Goal: Task Accomplishment & Management: Manage account settings

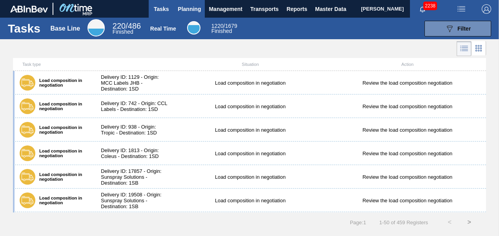
click at [194, 13] on span "Planning" at bounding box center [189, 8] width 23 height 9
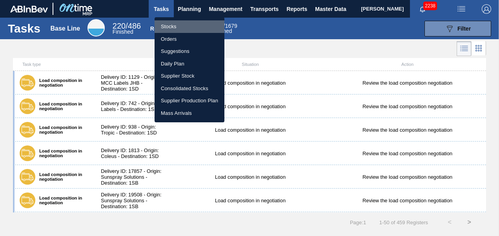
click at [170, 26] on li "Stocks" at bounding box center [190, 26] width 70 height 13
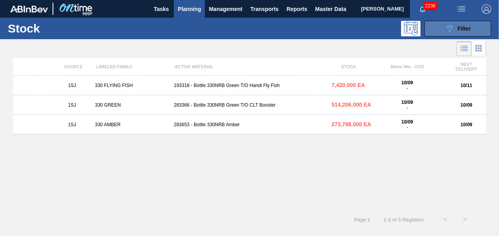
click at [441, 21] on button "089F7B8B-B2A5-4AFE-B5C0-19BA573D28AC Filter" at bounding box center [458, 29] width 67 height 16
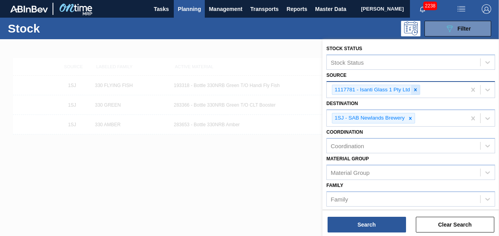
click at [417, 85] on div at bounding box center [415, 90] width 9 height 10
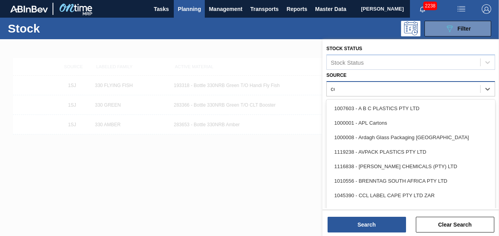
type input "ccl"
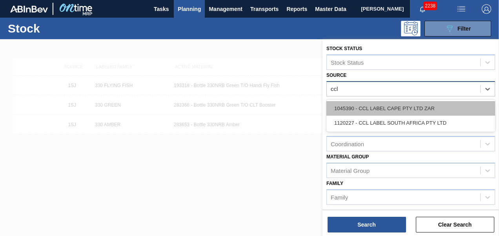
click at [405, 114] on div "1045390 - CCL LABEL CAPE PTY LTD ZAR" at bounding box center [411, 108] width 169 height 15
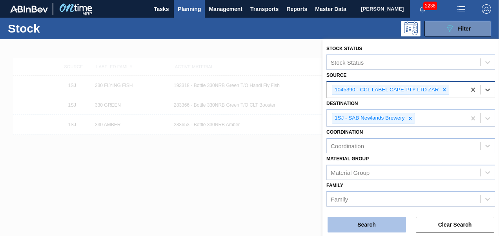
click at [339, 230] on button "Search" at bounding box center [367, 225] width 79 height 16
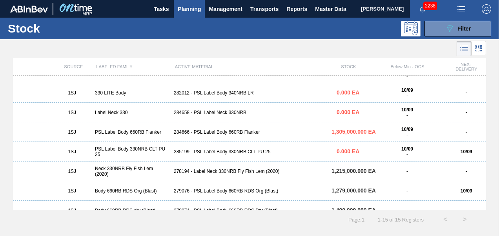
scroll to position [118, 0]
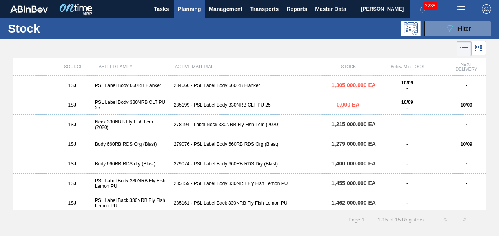
click at [249, 107] on div "285199 - PSL Label Body 330NRB CLT PU 25" at bounding box center [250, 104] width 158 height 5
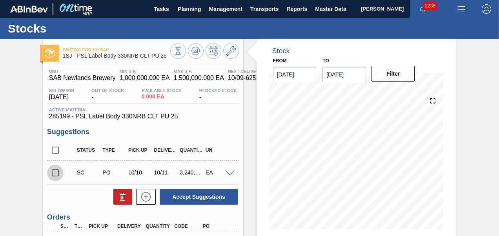
click at [53, 174] on input "checkbox" at bounding box center [55, 173] width 16 height 16
click at [177, 211] on div "Unit SAB Newlands Brewery MIN S.P. 1,000,000.000 EA MAX S.P. 1,500,000.000 EA N…" at bounding box center [143, 190] width 200 height 250
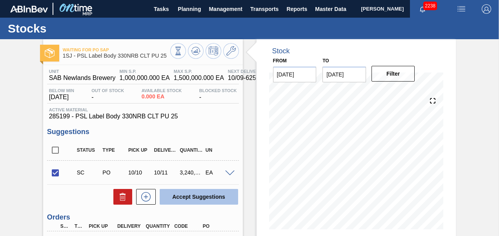
click at [186, 202] on button "Accept Suggestions" at bounding box center [199, 197] width 79 height 16
checkbox input "false"
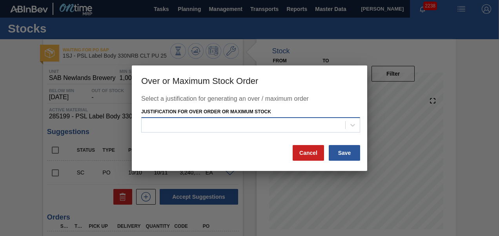
click at [242, 122] on div at bounding box center [244, 125] width 204 height 11
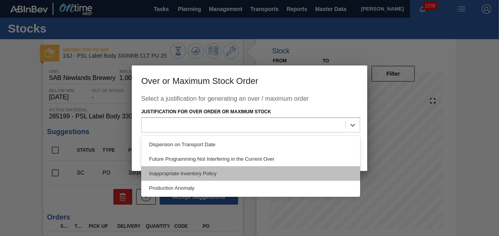
click at [207, 172] on div "Inappropriate Inventory Policy" at bounding box center [250, 173] width 219 height 15
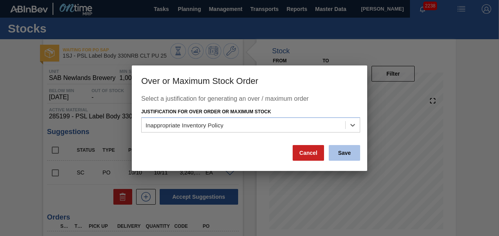
click at [339, 155] on button "Save" at bounding box center [344, 153] width 31 height 16
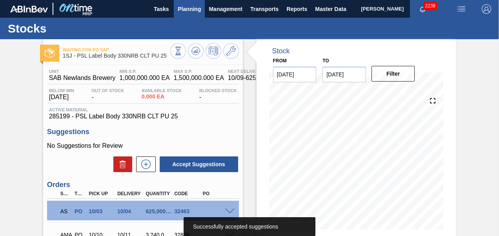
click at [189, 13] on span "Planning" at bounding box center [189, 8] width 23 height 9
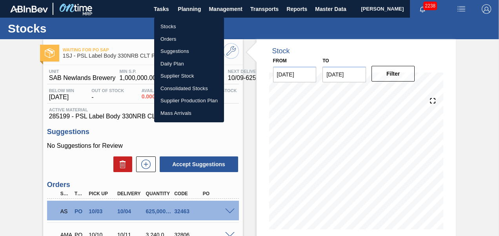
click at [180, 25] on li "Stocks" at bounding box center [189, 26] width 70 height 13
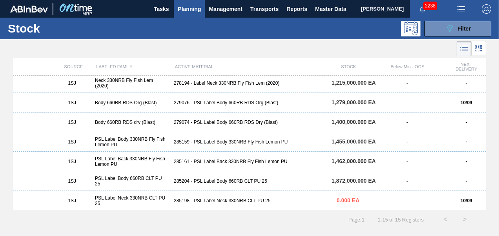
scroll to position [160, 0]
click at [212, 199] on div "285198 - PSL Label Neck 330NRB CLT PU 25" at bounding box center [250, 199] width 158 height 5
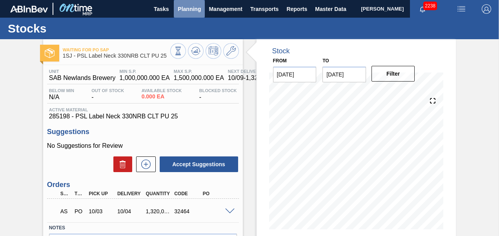
click at [196, 14] on button "Planning" at bounding box center [189, 9] width 31 height 18
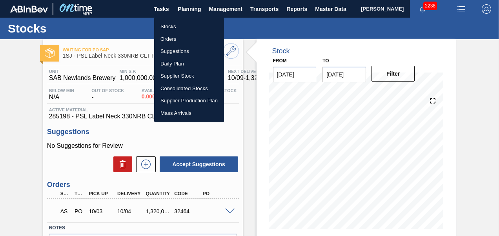
drag, startPoint x: 174, startPoint y: 26, endPoint x: 192, endPoint y: 45, distance: 26.4
click at [174, 26] on li "Stocks" at bounding box center [189, 26] width 70 height 13
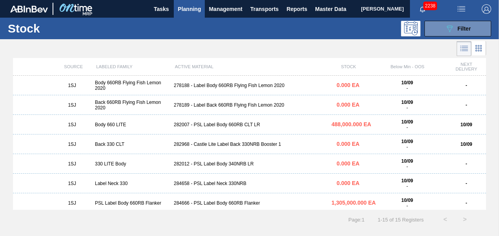
click at [210, 146] on div "282968 - Castle Lite Label Back 330NRB Booster 1" at bounding box center [250, 144] width 158 height 5
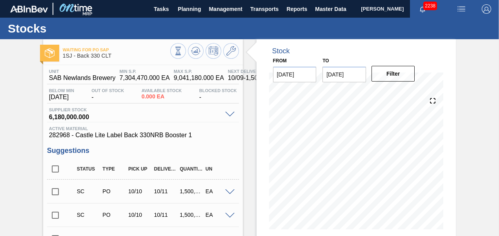
scroll to position [39, 0]
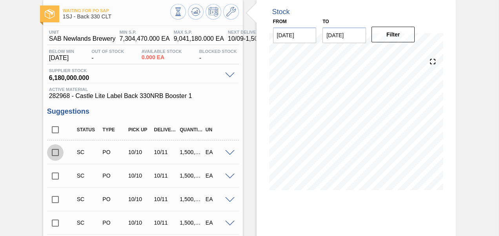
click at [54, 152] on input "checkbox" at bounding box center [55, 152] width 16 height 16
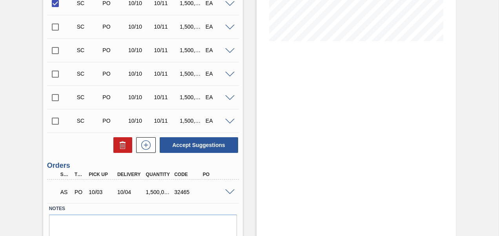
scroll to position [220, 0]
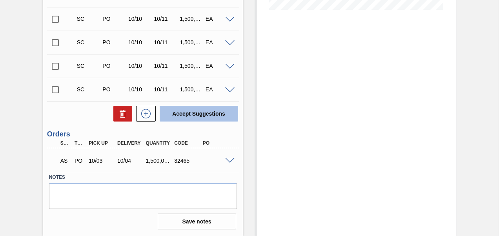
click at [185, 118] on button "Accept Suggestions" at bounding box center [199, 114] width 79 height 16
checkbox input "false"
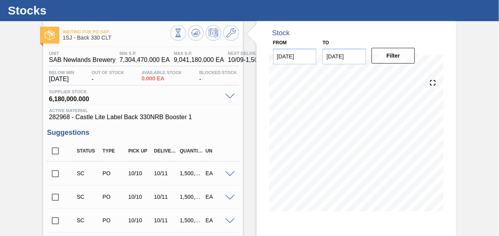
scroll to position [0, 0]
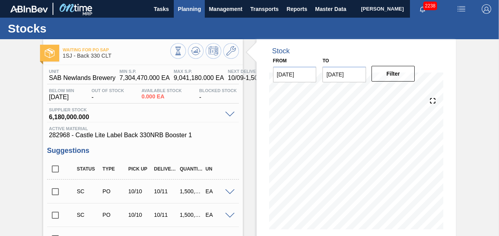
click at [193, 13] on span "Planning" at bounding box center [189, 8] width 23 height 9
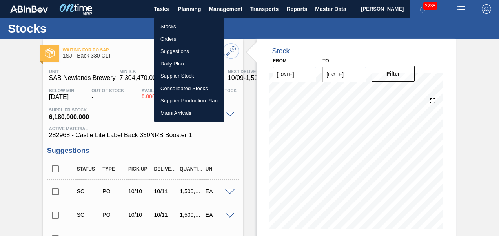
click at [170, 39] on li "Orders" at bounding box center [189, 39] width 70 height 13
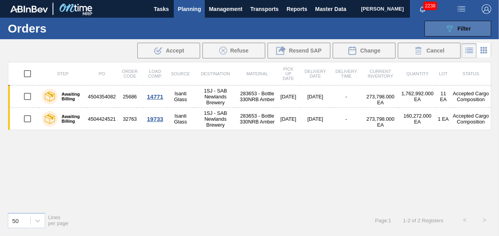
click at [458, 31] on span "Filter" at bounding box center [464, 29] width 13 height 6
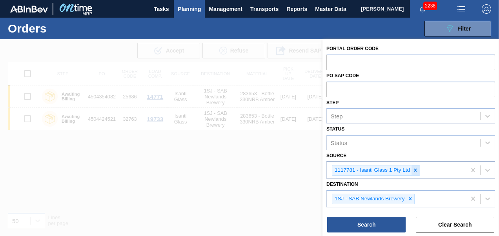
click at [418, 169] on div at bounding box center [415, 171] width 9 height 10
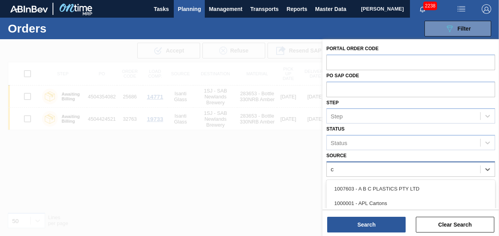
type input "cc"
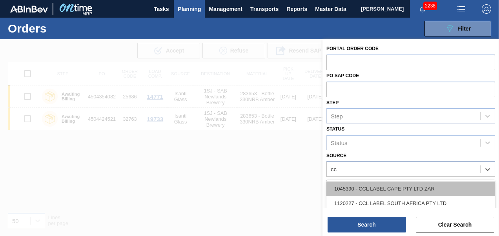
click at [395, 191] on div "1045390 - CCL LABEL CAPE PTY LTD ZAR" at bounding box center [411, 189] width 169 height 15
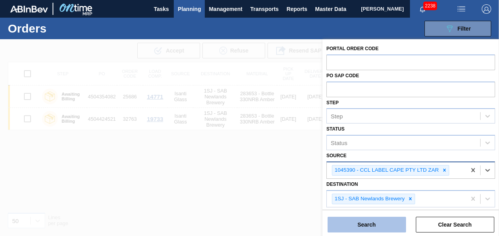
click at [382, 223] on button "Search" at bounding box center [367, 225] width 79 height 16
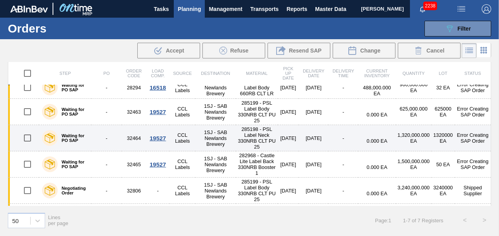
scroll to position [55, 0]
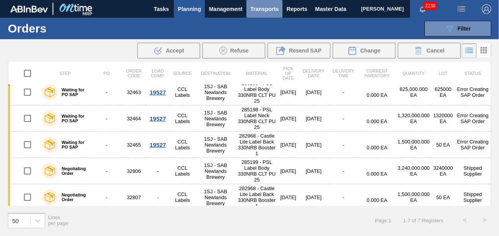
click at [269, 11] on span "Transports" at bounding box center [264, 8] width 28 height 9
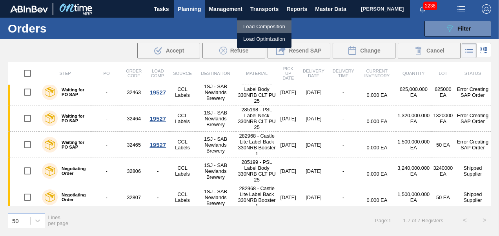
click at [259, 26] on li "Load Composition" at bounding box center [264, 26] width 55 height 13
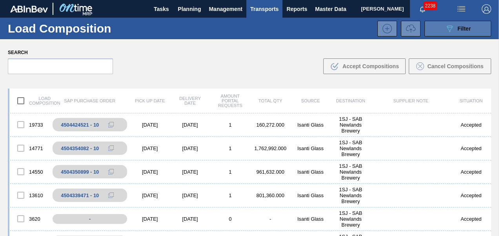
click at [455, 32] on div "089F7B8B-B2A5-4AFE-B5C0-19BA573D28AC Filter" at bounding box center [458, 28] width 26 height 9
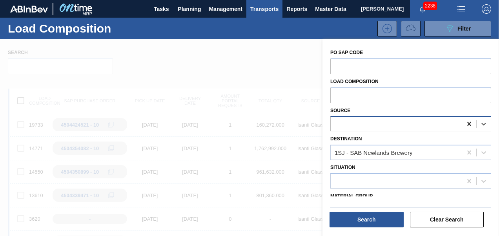
click at [468, 123] on icon at bounding box center [470, 124] width 4 height 4
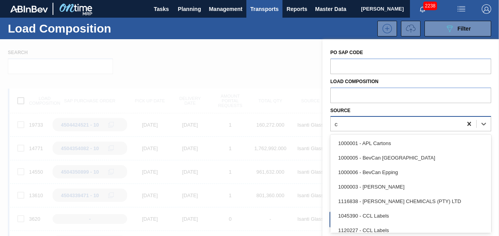
scroll to position [19, 0]
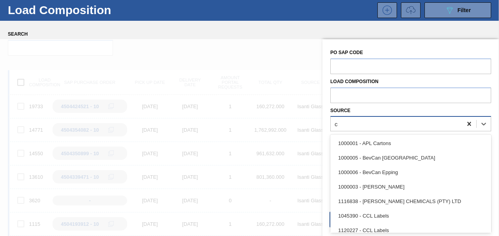
type input "cc"
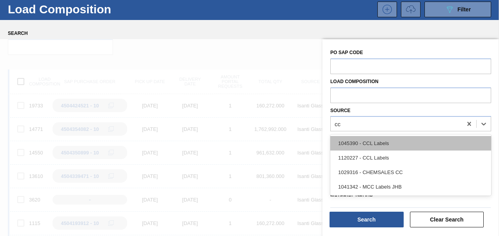
click at [414, 147] on div "1045390 - CCL Labels" at bounding box center [411, 143] width 161 height 15
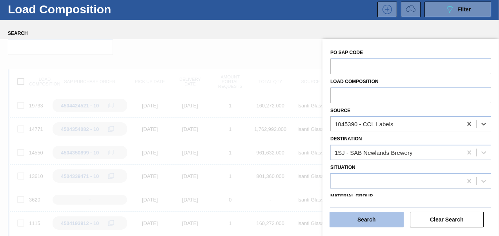
click at [377, 220] on button "Search" at bounding box center [367, 220] width 74 height 16
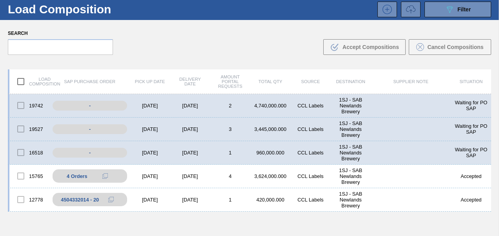
scroll to position [0, 0]
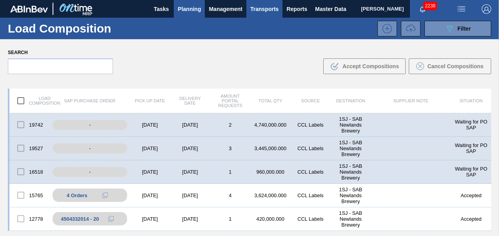
click at [186, 4] on span "Planning" at bounding box center [189, 8] width 23 height 9
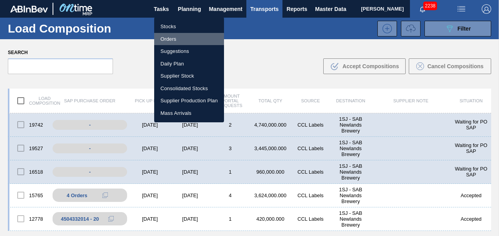
click at [171, 40] on li "Orders" at bounding box center [189, 39] width 70 height 13
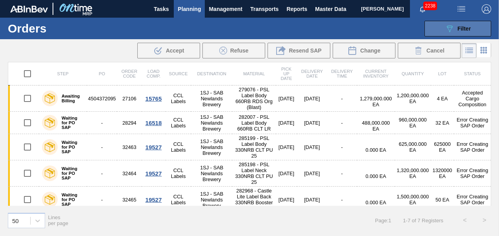
click at [458, 27] on span "Filter" at bounding box center [464, 29] width 13 height 6
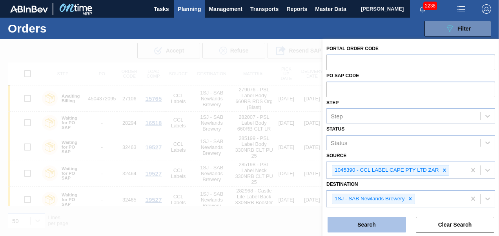
click at [375, 225] on button "Search" at bounding box center [367, 225] width 79 height 16
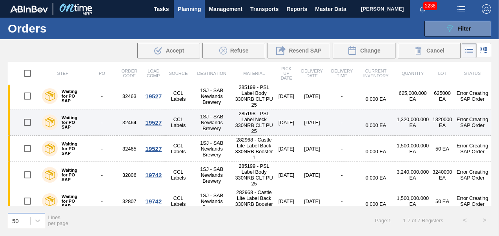
scroll to position [55, 0]
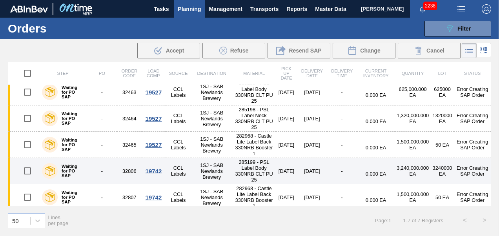
click at [151, 170] on div "19742" at bounding box center [154, 171] width 22 height 7
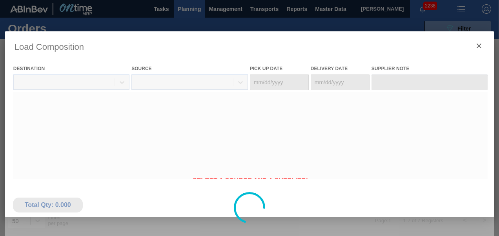
type Date "[DATE]"
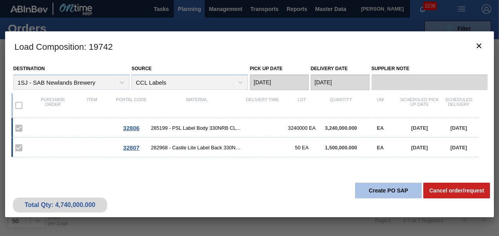
click at [361, 188] on button "Create PO SAP" at bounding box center [388, 191] width 67 height 16
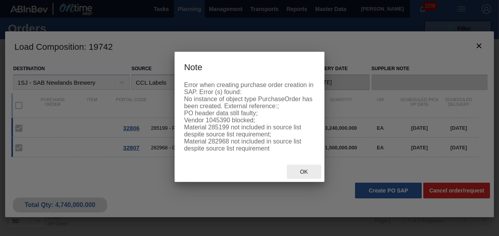
click at [306, 179] on div "Ok" at bounding box center [304, 172] width 35 height 15
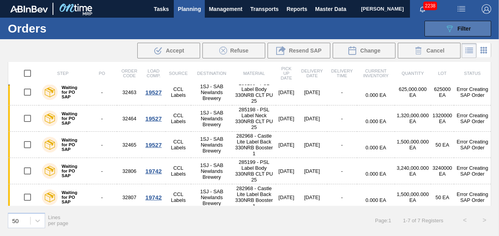
click at [453, 29] on icon "089F7B8B-B2A5-4AFE-B5C0-19BA573D28AC" at bounding box center [449, 28] width 9 height 9
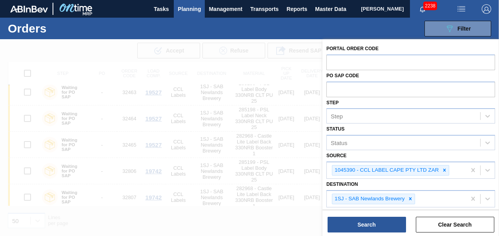
click at [266, 84] on div at bounding box center [249, 157] width 499 height 236
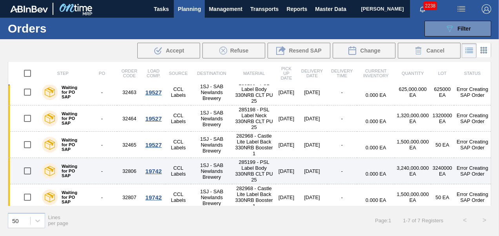
click at [159, 168] on div "19742" at bounding box center [154, 171] width 22 height 7
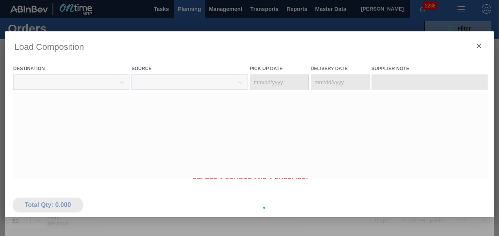
type Date "[DATE]"
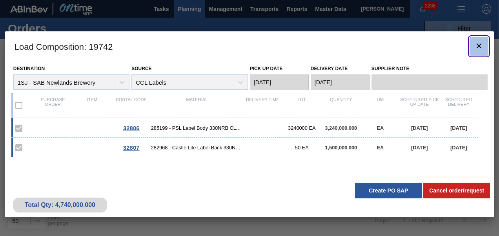
click at [476, 45] on icon "botão de ícone" at bounding box center [479, 45] width 9 height 9
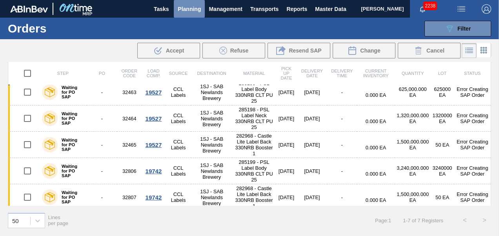
click at [192, 10] on span "Planning" at bounding box center [189, 8] width 23 height 9
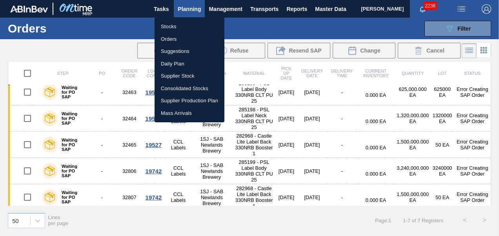
click at [170, 30] on li "Stocks" at bounding box center [190, 26] width 70 height 13
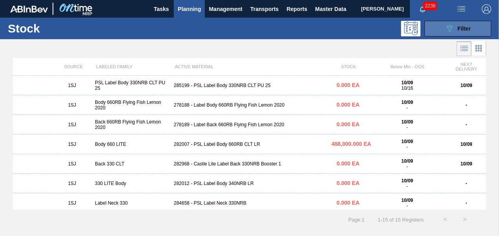
click at [454, 28] on icon "089F7B8B-B2A5-4AFE-B5C0-19BA573D28AC" at bounding box center [449, 28] width 9 height 9
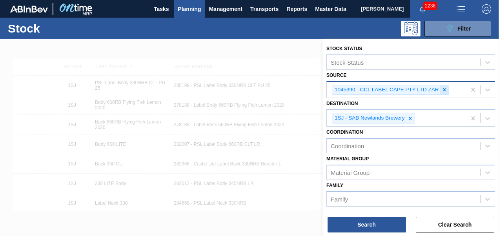
click at [447, 92] on div at bounding box center [444, 90] width 9 height 10
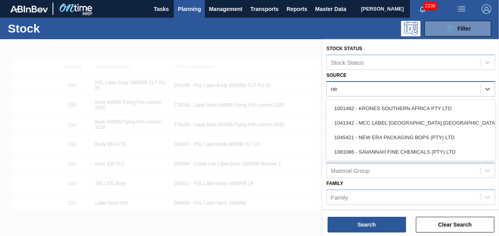
type input "new"
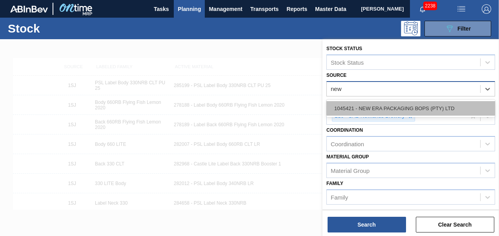
click at [404, 107] on div "1045421 - NEW ERA PACKAGING BOPS (PTY) LTD" at bounding box center [411, 108] width 169 height 15
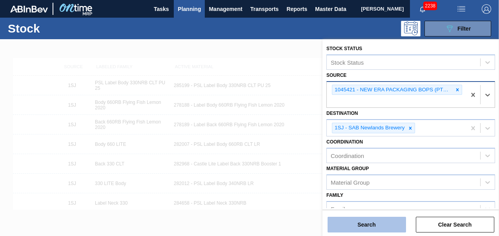
click at [358, 223] on button "Search" at bounding box center [367, 225] width 79 height 16
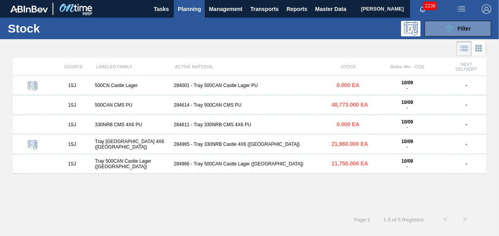
click at [206, 163] on div "284966 - Tray 500CAN Castle Lager ([GEOGRAPHIC_DATA])" at bounding box center [250, 163] width 158 height 5
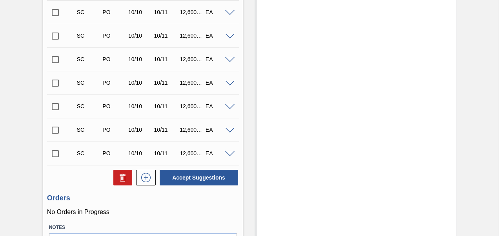
scroll to position [400, 0]
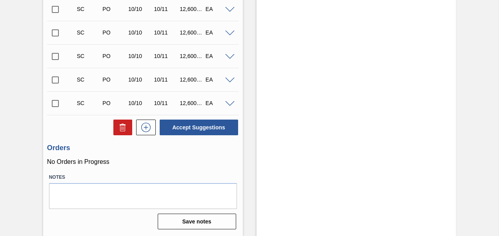
click at [53, 101] on input "checkbox" at bounding box center [55, 103] width 16 height 16
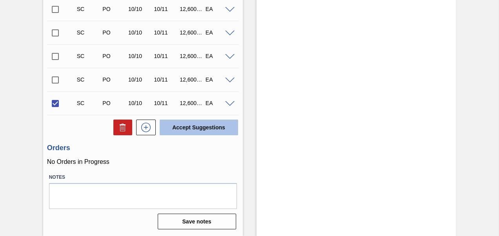
click at [179, 127] on button "Accept Suggestions" at bounding box center [199, 128] width 79 height 16
checkbox input "false"
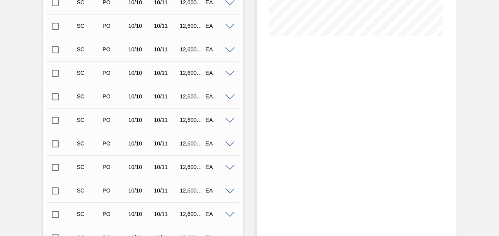
scroll to position [0, 0]
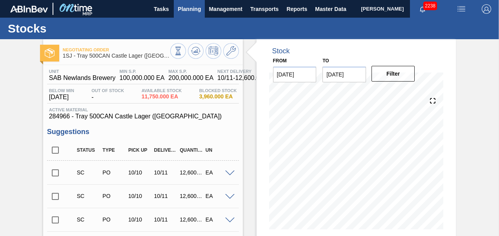
click at [190, 10] on span "Planning" at bounding box center [189, 8] width 23 height 9
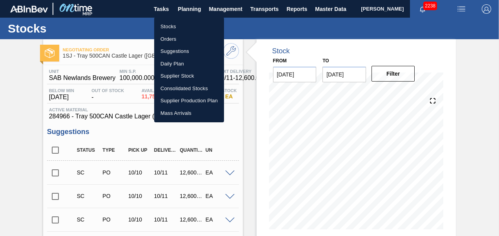
click at [175, 42] on li "Orders" at bounding box center [189, 39] width 70 height 13
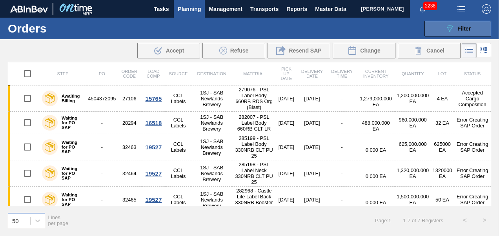
click at [464, 34] on button "089F7B8B-B2A5-4AFE-B5C0-19BA573D28AC Filter" at bounding box center [458, 29] width 67 height 16
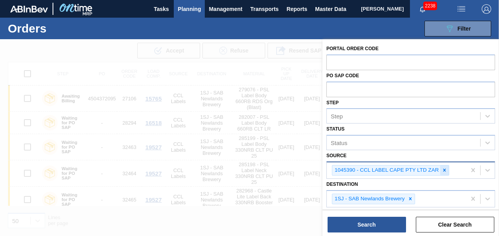
click at [442, 166] on div at bounding box center [444, 171] width 9 height 10
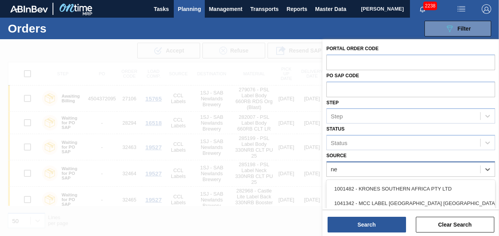
type input "new"
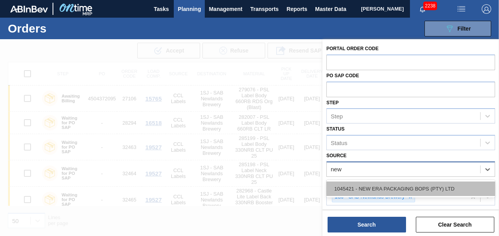
click at [405, 184] on div "1045421 - NEW ERA PACKAGING BOPS (PTY) LTD" at bounding box center [411, 189] width 169 height 15
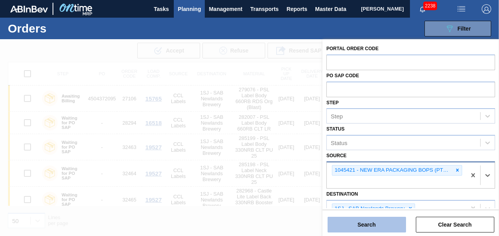
click at [381, 227] on button "Search" at bounding box center [367, 225] width 79 height 16
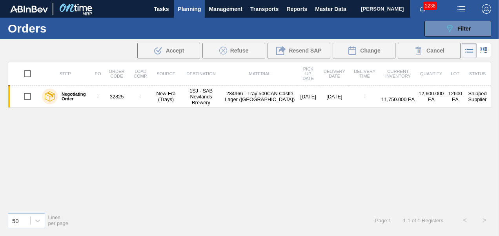
click at [188, 5] on span "Planning" at bounding box center [189, 8] width 23 height 9
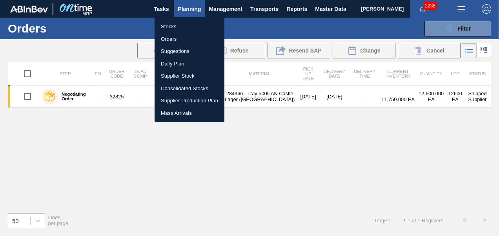
click at [352, 24] on div at bounding box center [249, 118] width 499 height 236
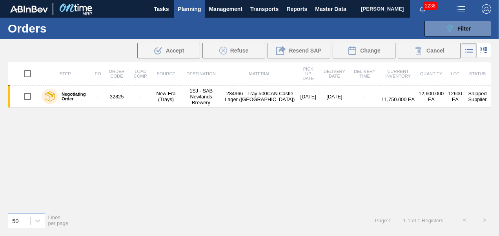
click at [185, 13] on button "Planning" at bounding box center [189, 9] width 31 height 18
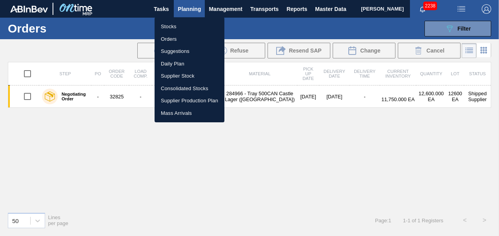
click at [174, 29] on li "Stocks" at bounding box center [190, 26] width 70 height 13
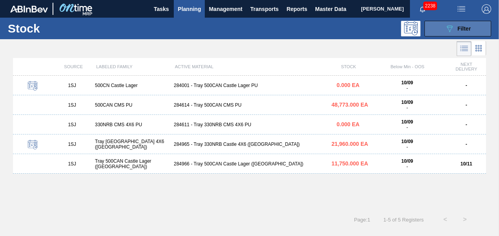
click at [456, 24] on div "089F7B8B-B2A5-4AFE-B5C0-19BA573D28AC Filter" at bounding box center [458, 28] width 26 height 9
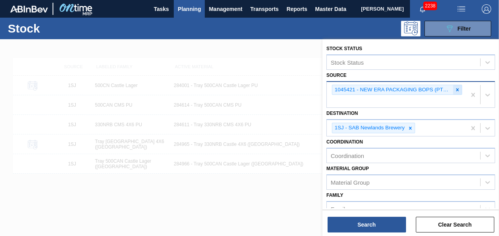
click at [455, 90] on icon at bounding box center [457, 89] width 5 height 5
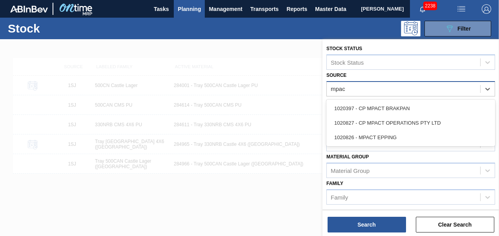
type input "mpact"
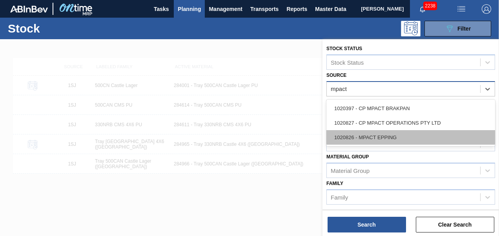
click at [387, 137] on div "1020826 - MPACT EPPING" at bounding box center [411, 137] width 169 height 15
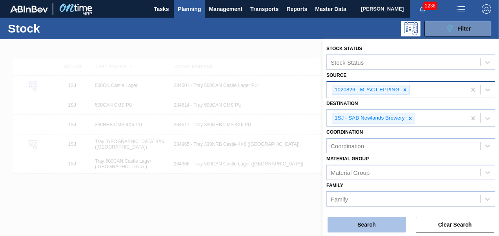
click at [375, 225] on button "Search" at bounding box center [367, 225] width 79 height 16
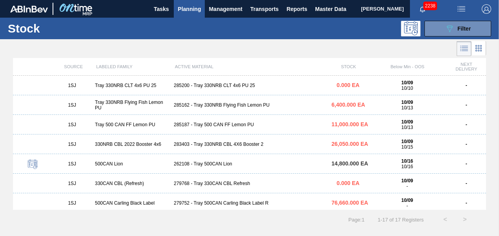
click at [211, 145] on div "283403 - Tray 330NRB CBL 4X6 Booster 2" at bounding box center [250, 144] width 158 height 5
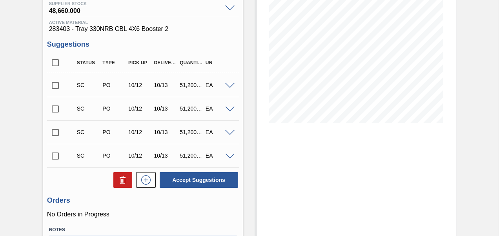
scroll to position [118, 0]
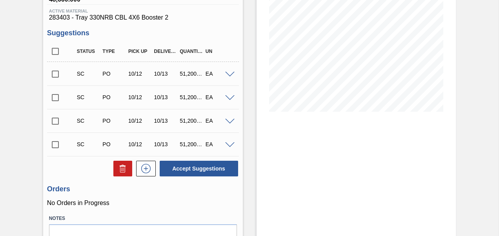
click at [56, 79] on input "checkbox" at bounding box center [55, 74] width 16 height 16
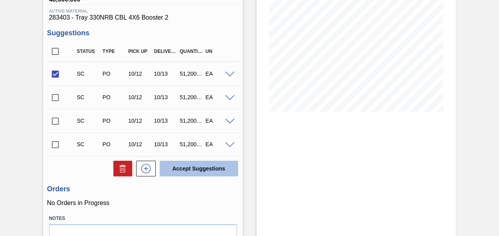
click at [188, 173] on button "Accept Suggestions" at bounding box center [199, 169] width 79 height 16
checkbox input "false"
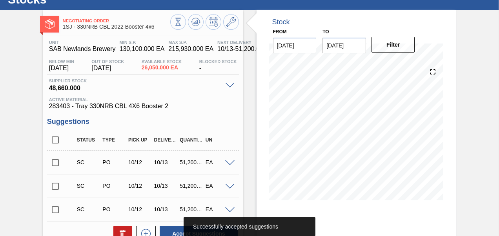
scroll to position [0, 0]
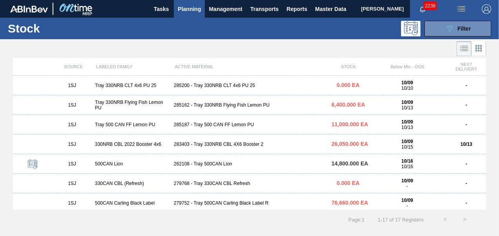
click at [196, 108] on div "285162 - Tray 330NRB Flying Fish Lemon PU" at bounding box center [250, 104] width 158 height 5
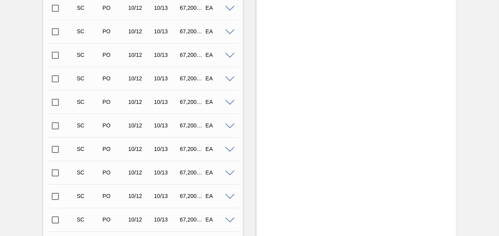
scroll to position [1107, 0]
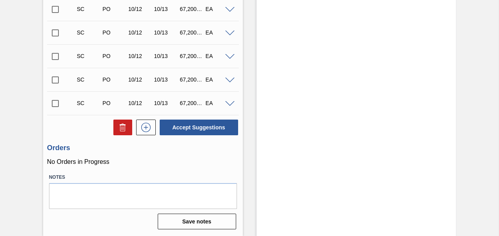
click at [50, 101] on input "checkbox" at bounding box center [55, 103] width 16 height 16
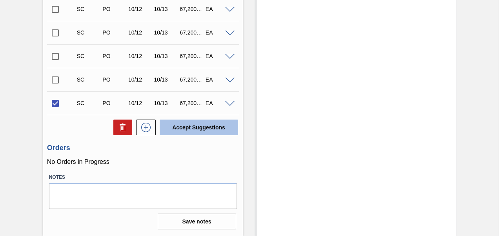
click at [173, 125] on button "Accept Suggestions" at bounding box center [199, 128] width 79 height 16
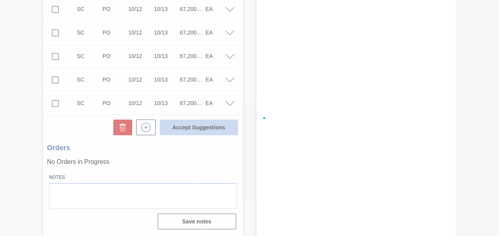
checkbox input "false"
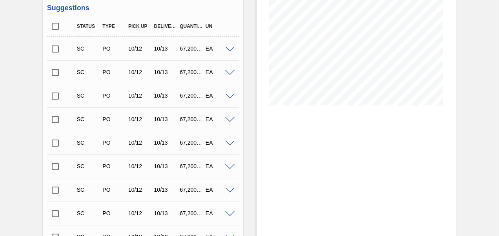
scroll to position [0, 0]
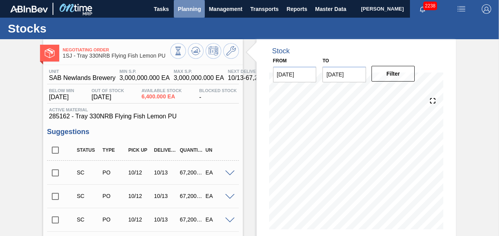
click at [188, 5] on span "Planning" at bounding box center [189, 8] width 23 height 9
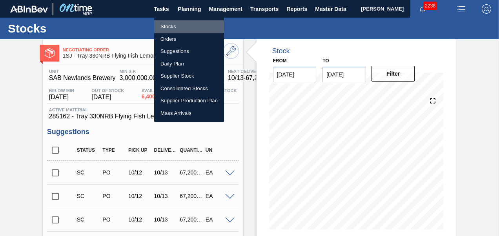
click at [169, 26] on li "Stocks" at bounding box center [189, 26] width 70 height 13
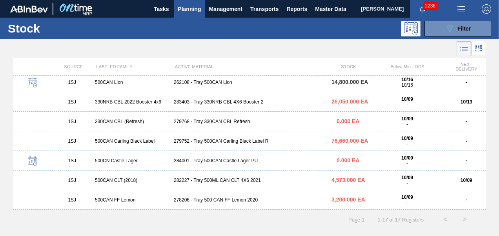
scroll to position [79, 0]
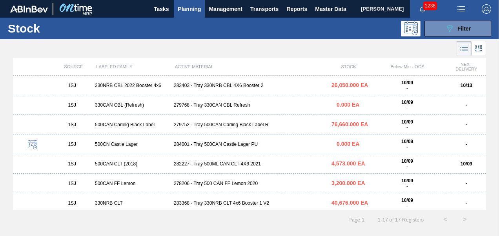
click at [231, 127] on div "279752 - Tray 500CAN Carling Black Label R" at bounding box center [250, 124] width 158 height 5
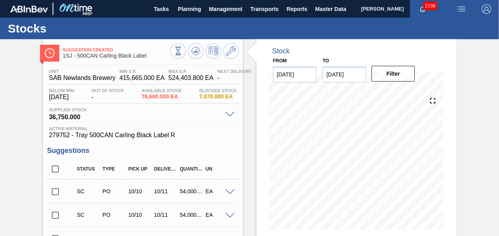
click at [53, 196] on input "checkbox" at bounding box center [55, 192] width 16 height 16
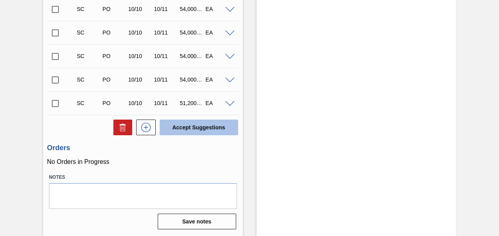
click at [223, 135] on button "Accept Suggestions" at bounding box center [199, 128] width 79 height 16
checkbox input "false"
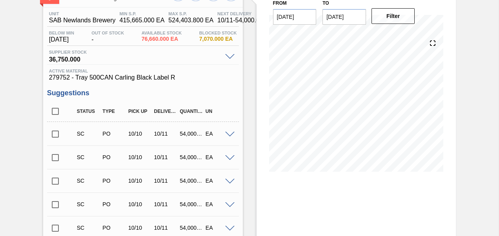
scroll to position [0, 0]
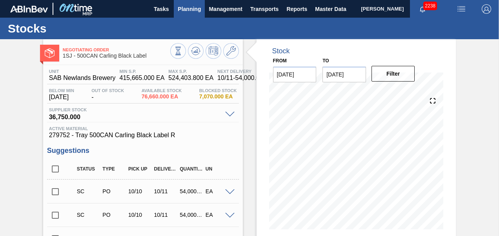
click at [183, 12] on span "Planning" at bounding box center [189, 8] width 23 height 9
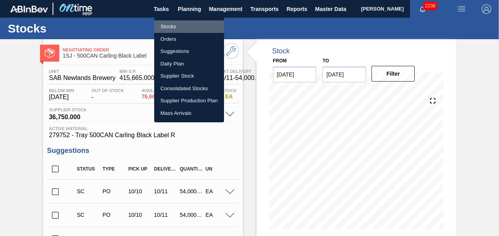
click at [174, 27] on li "Stocks" at bounding box center [189, 26] width 70 height 13
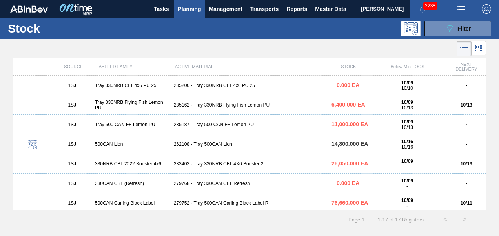
click at [202, 147] on div "262108 - Tray 500CAN Lion" at bounding box center [250, 144] width 158 height 5
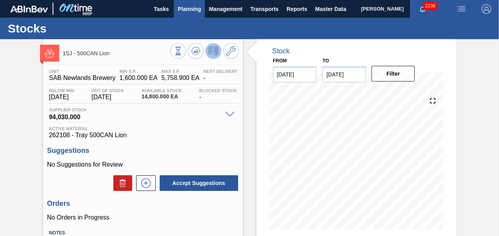
click at [183, 12] on span "Planning" at bounding box center [189, 8] width 23 height 9
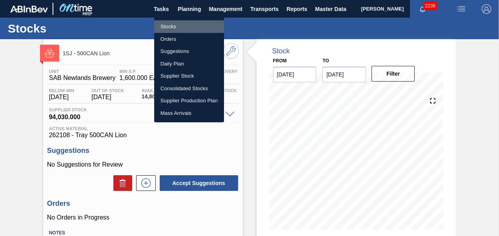
click at [166, 29] on li "Stocks" at bounding box center [189, 26] width 70 height 13
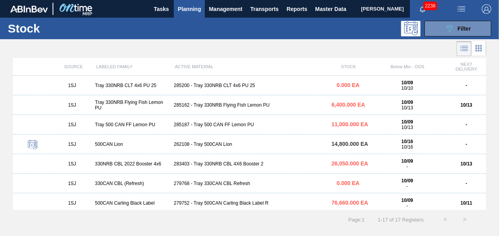
click at [193, 124] on div "285187 - Tray 500 CAN FF Lemon PU" at bounding box center [250, 124] width 158 height 5
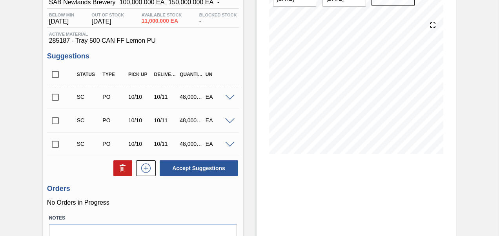
scroll to position [118, 0]
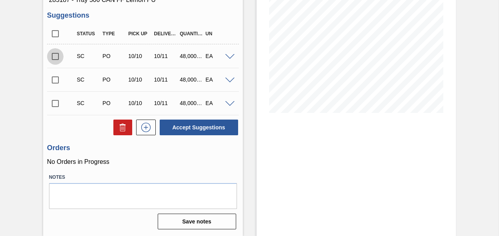
click at [55, 57] on input "checkbox" at bounding box center [55, 56] width 16 height 16
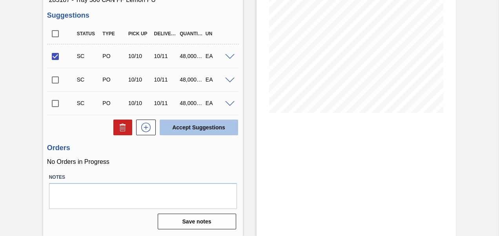
click at [198, 132] on button "Accept Suggestions" at bounding box center [199, 128] width 79 height 16
checkbox input "false"
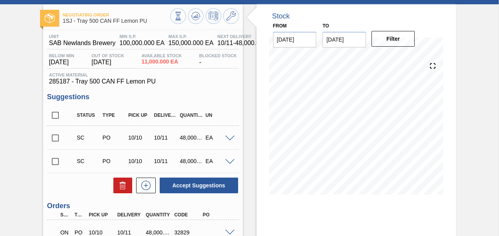
scroll to position [0, 0]
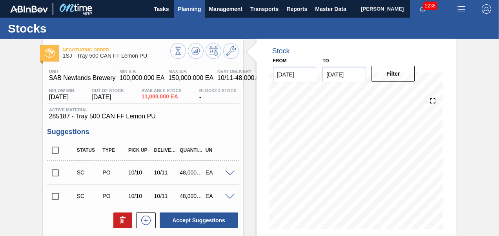
click at [184, 13] on span "Planning" at bounding box center [189, 8] width 23 height 9
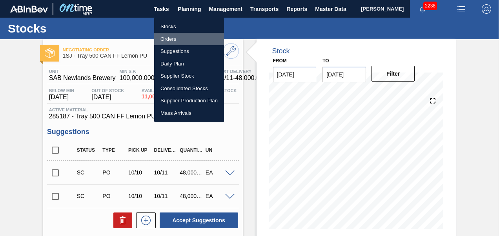
click at [174, 43] on li "Orders" at bounding box center [189, 39] width 70 height 13
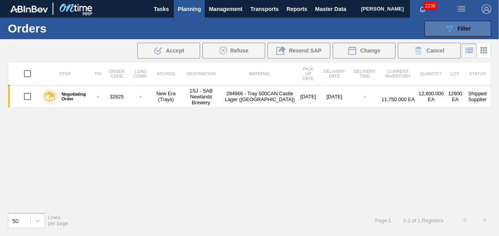
click at [448, 32] on icon "089F7B8B-B2A5-4AFE-B5C0-19BA573D28AC" at bounding box center [449, 28] width 9 height 9
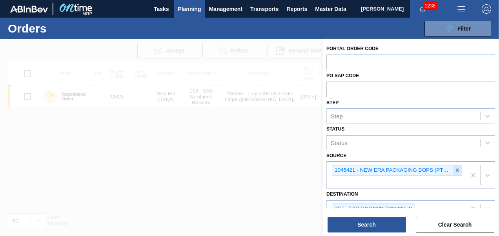
click at [455, 171] on icon at bounding box center [457, 170] width 5 height 5
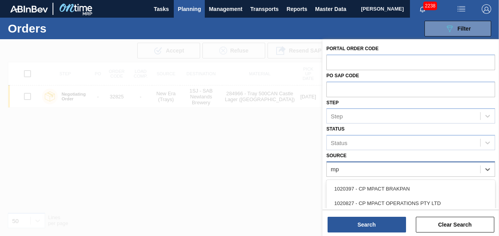
type input "m"
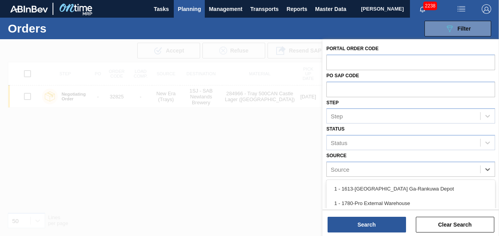
click at [285, 172] on div at bounding box center [249, 157] width 499 height 236
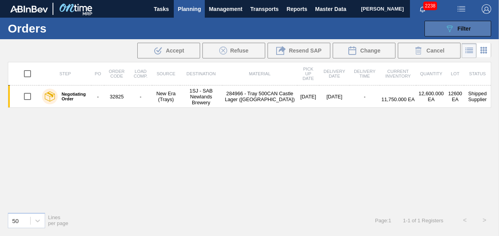
click at [456, 28] on div "089F7B8B-B2A5-4AFE-B5C0-19BA573D28AC Filter" at bounding box center [458, 28] width 26 height 9
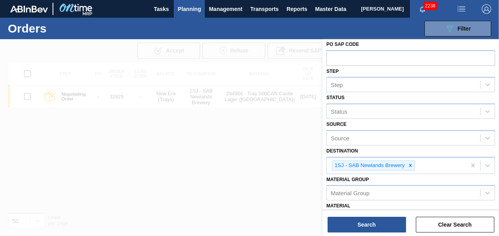
scroll to position [39, 0]
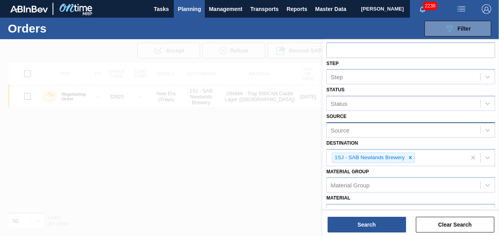
click at [382, 124] on div "Source" at bounding box center [411, 129] width 169 height 15
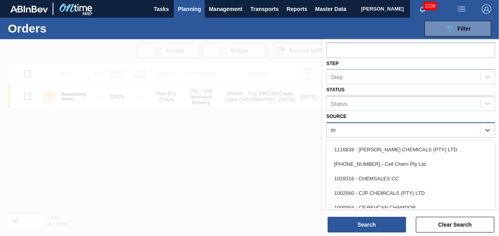
type input "mp"
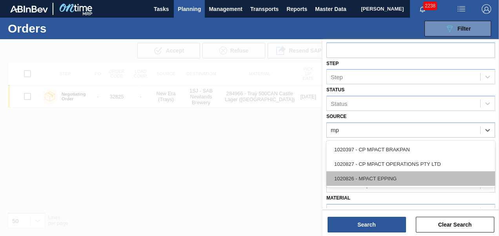
click at [373, 181] on div "1020826 - MPACT EPPING" at bounding box center [411, 179] width 169 height 15
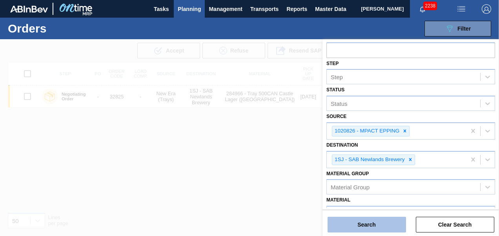
click at [375, 220] on button "Search" at bounding box center [367, 225] width 79 height 16
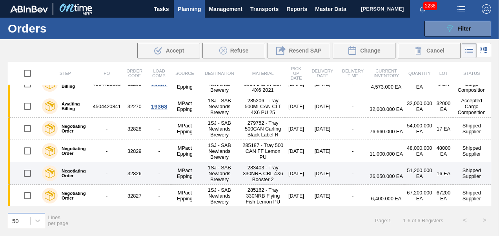
scroll to position [0, 0]
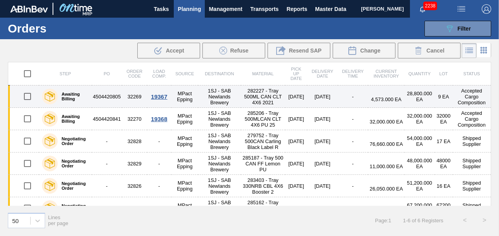
click at [153, 95] on div "19367" at bounding box center [159, 96] width 22 height 7
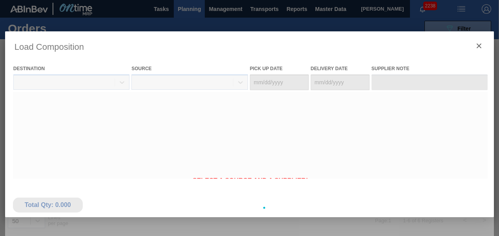
type Date "[DATE]"
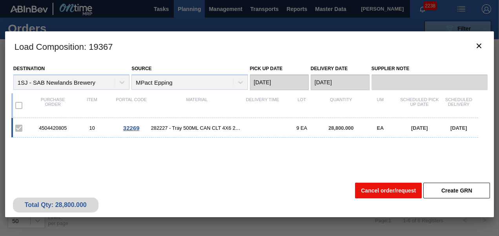
click at [377, 193] on button "Cancel order/request" at bounding box center [388, 191] width 67 height 16
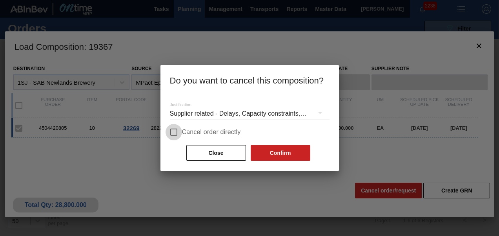
click at [173, 134] on input "Cancel order directly" at bounding box center [174, 132] width 16 height 16
checkbox input "true"
click at [290, 154] on button "Confirm" at bounding box center [281, 153] width 60 height 16
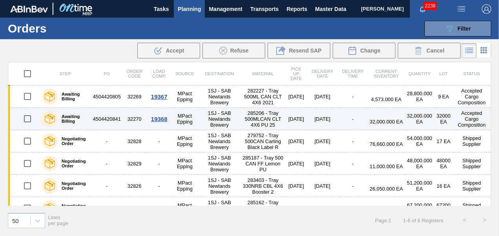
click at [161, 119] on div "19368" at bounding box center [159, 119] width 22 height 7
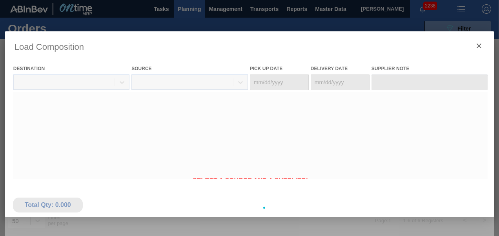
type Date "[DATE]"
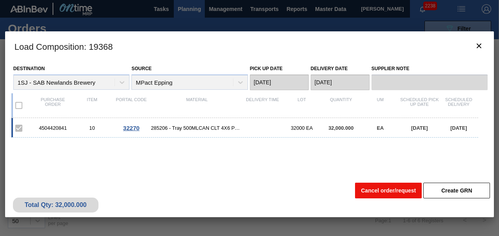
click at [409, 189] on button "Cancel order/request" at bounding box center [388, 191] width 67 height 16
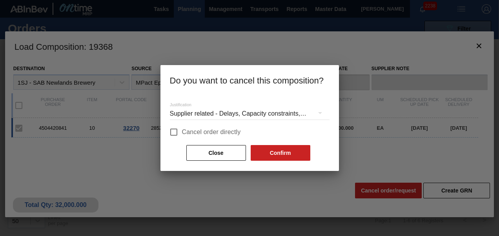
click at [186, 129] on span "Cancel order directly" at bounding box center [211, 132] width 59 height 9
click at [182, 129] on input "Cancel order directly" at bounding box center [174, 132] width 16 height 16
checkbox input "true"
click at [285, 152] on button "Confirm" at bounding box center [281, 153] width 60 height 16
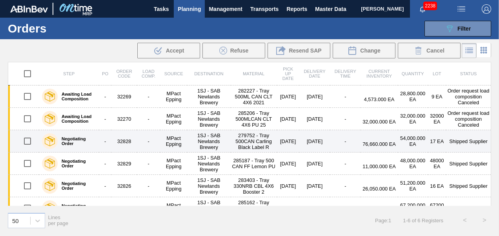
scroll to position [13, 0]
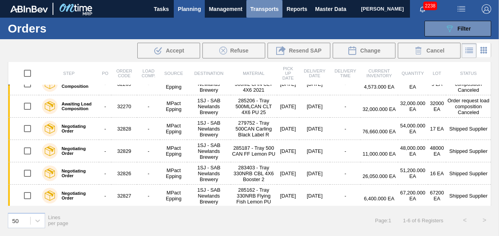
click at [271, 7] on span "Transports" at bounding box center [264, 8] width 28 height 9
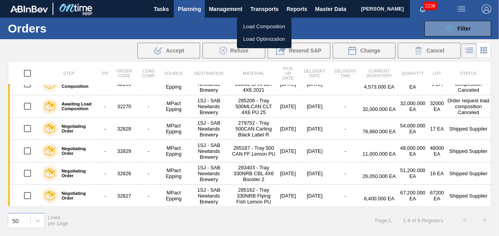
click at [269, 27] on li "Load Composition" at bounding box center [264, 26] width 55 height 13
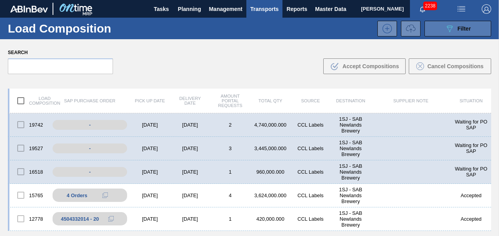
click at [455, 32] on div "089F7B8B-B2A5-4AFE-B5C0-19BA573D28AC Filter" at bounding box center [458, 28] width 26 height 9
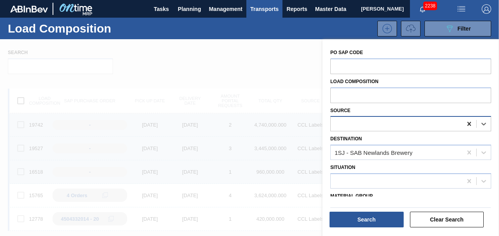
click at [471, 123] on icon at bounding box center [470, 124] width 8 height 8
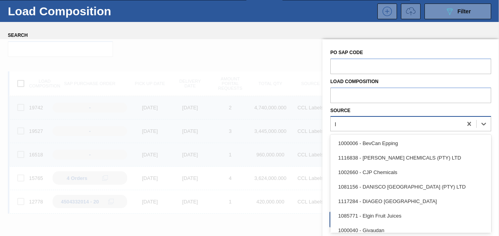
scroll to position [19, 0]
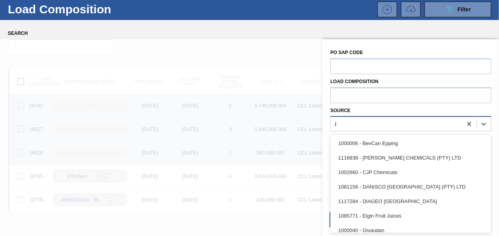
type input "ISA"
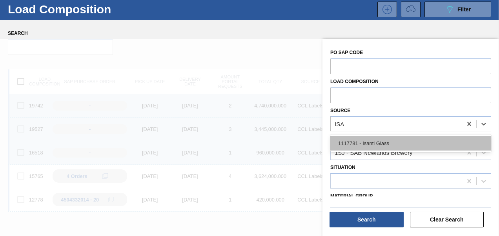
click at [395, 144] on div "1117781 - Isanti Glass" at bounding box center [411, 143] width 161 height 15
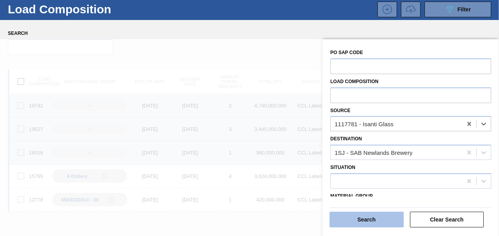
click at [368, 218] on button "Search" at bounding box center [367, 220] width 74 height 16
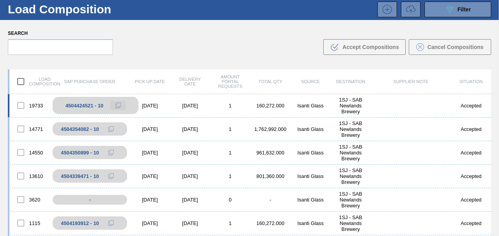
click at [121, 104] on button at bounding box center [118, 105] width 16 height 9
